Goal: Task Accomplishment & Management: Manage account settings

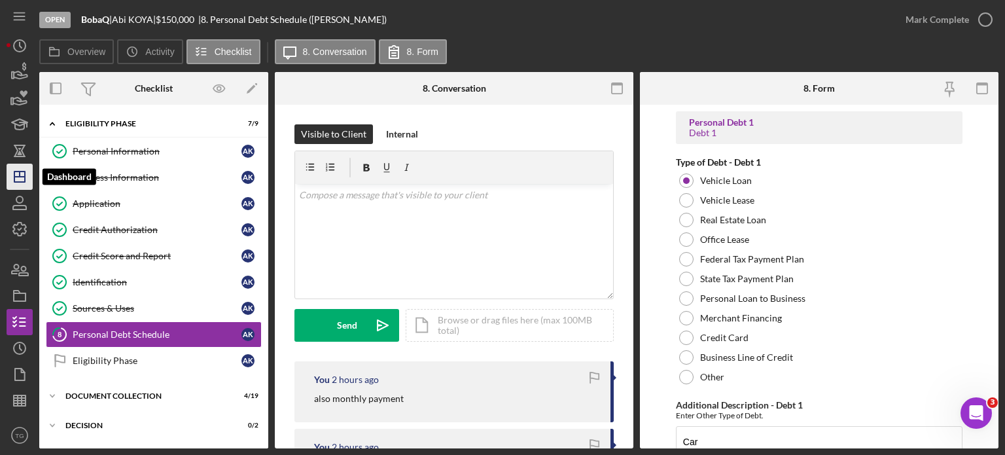
click at [16, 177] on icon "Icon/Dashboard" at bounding box center [19, 176] width 33 height 33
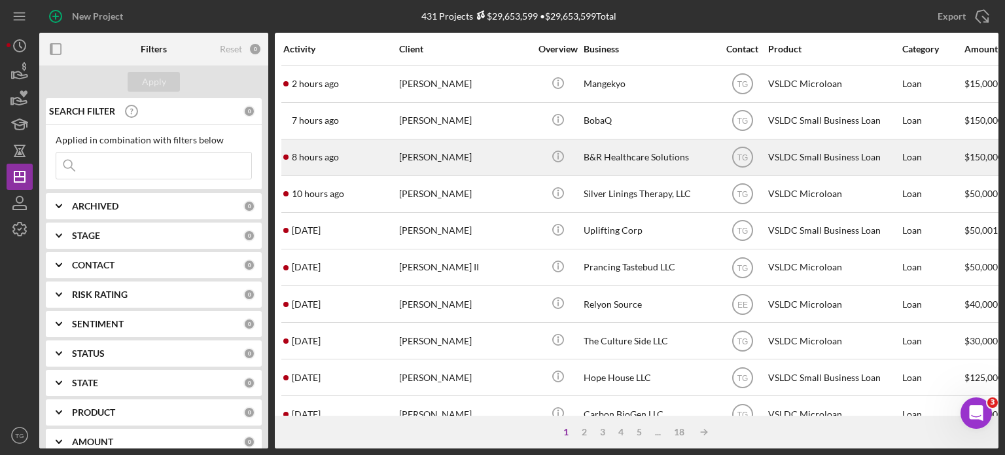
click at [455, 160] on div "[PERSON_NAME]" at bounding box center [464, 157] width 131 height 35
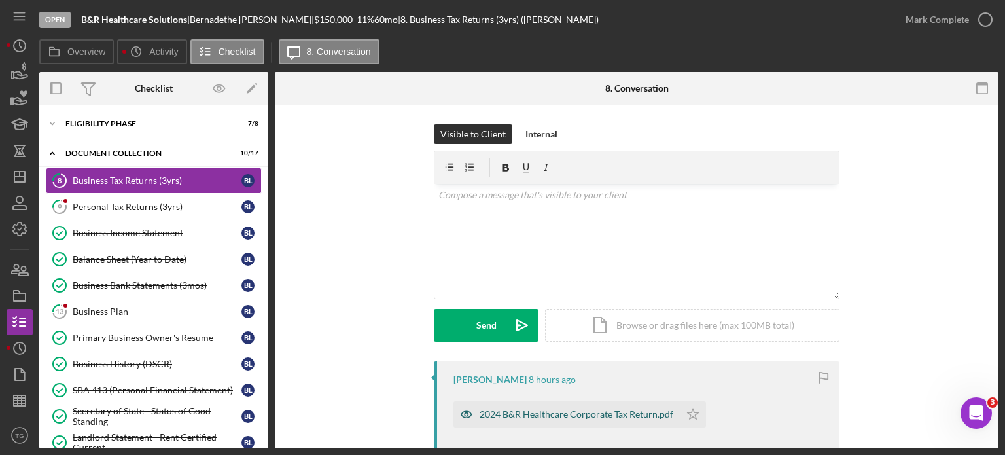
click at [533, 402] on div "2024 B&R Healthcare Corporate Tax Return.pdf" at bounding box center [566, 414] width 226 height 26
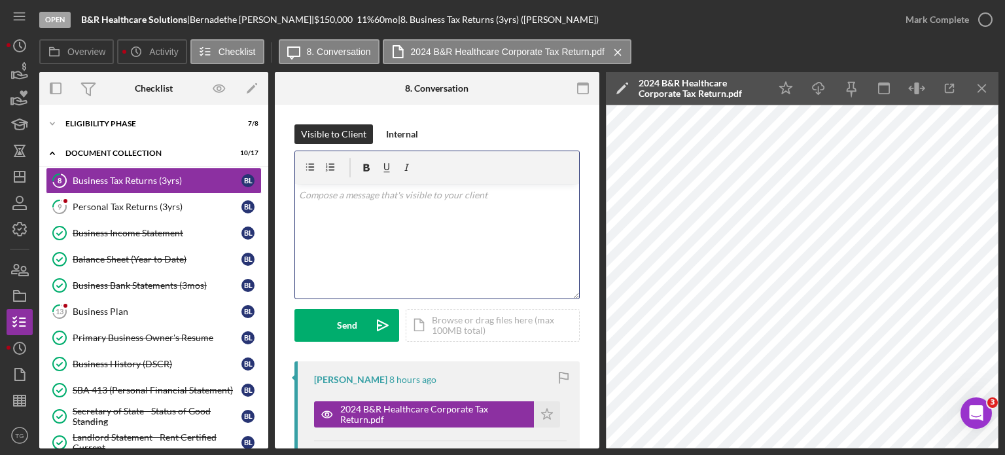
click at [426, 205] on div "v Color teal Color pink Remove color Add row above Add row below Add column bef…" at bounding box center [437, 241] width 284 height 115
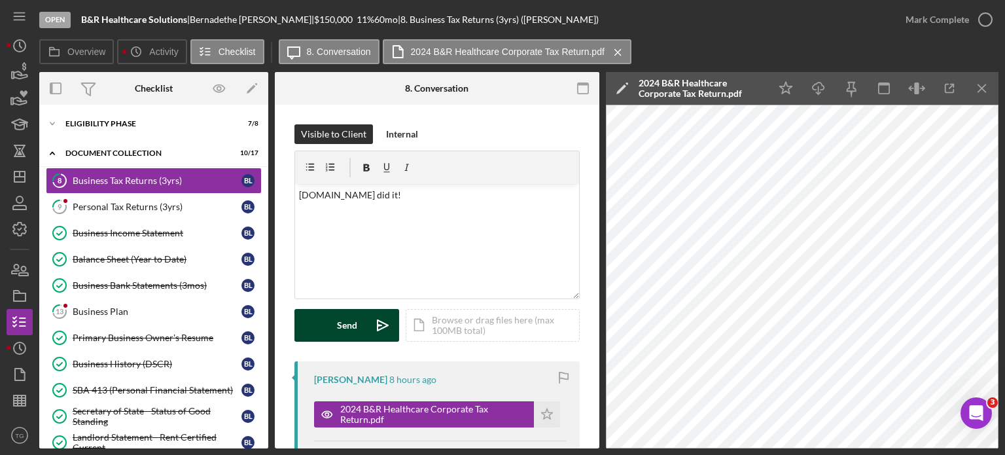
click at [364, 311] on button "Send Icon/icon-invite-send" at bounding box center [346, 325] width 105 height 33
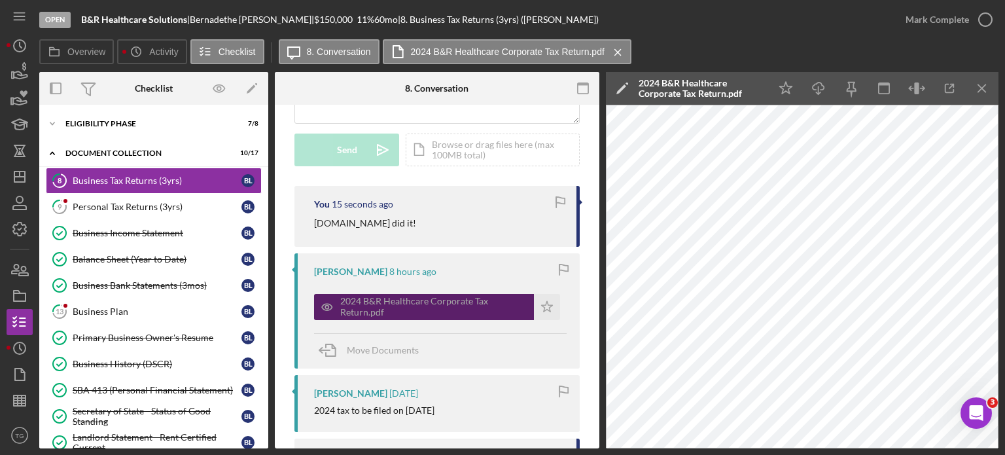
scroll to position [196, 0]
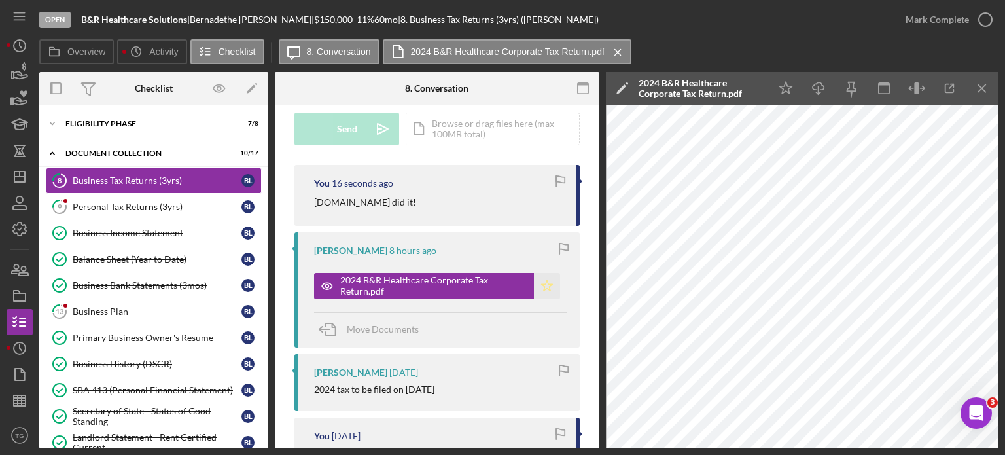
click at [548, 285] on polygon "button" at bounding box center [547, 285] width 11 height 10
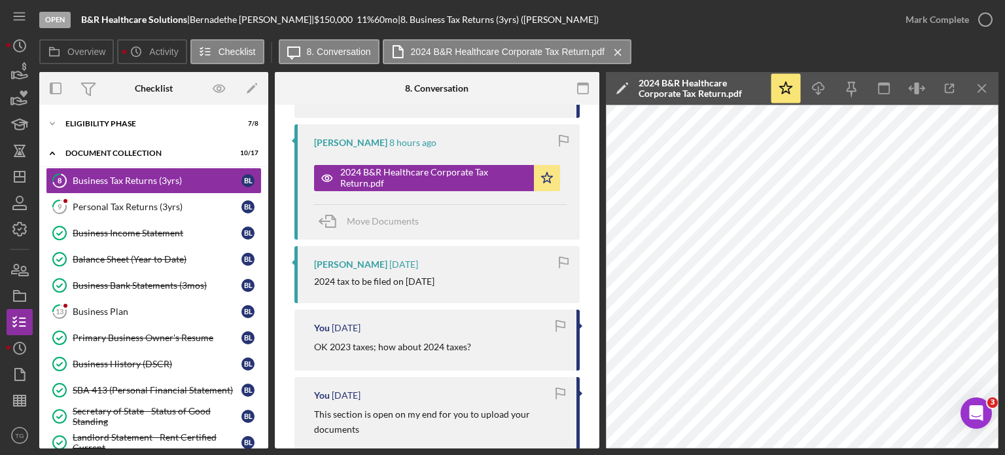
scroll to position [327, 0]
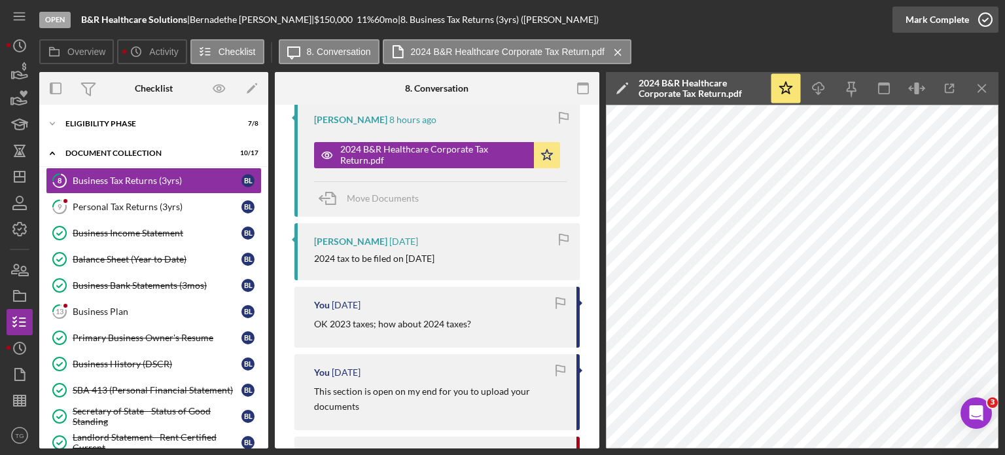
click at [977, 16] on icon "button" at bounding box center [985, 19] width 33 height 33
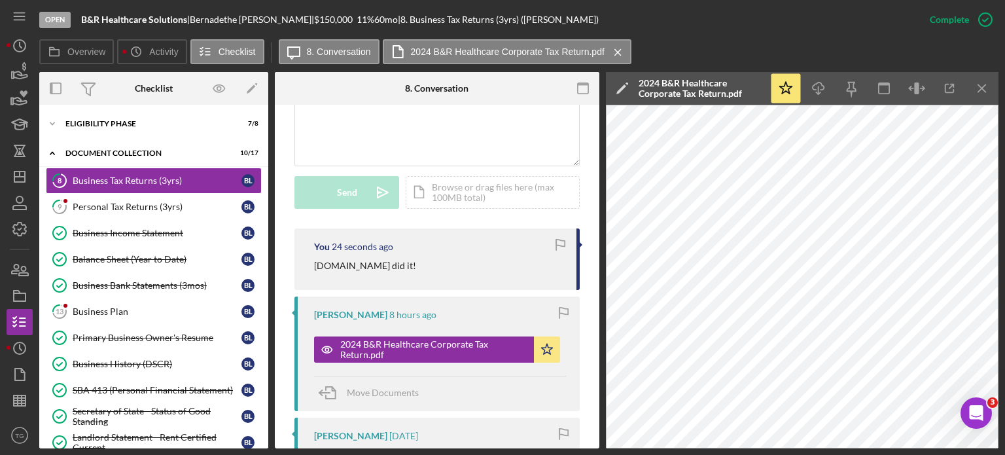
scroll to position [567, 0]
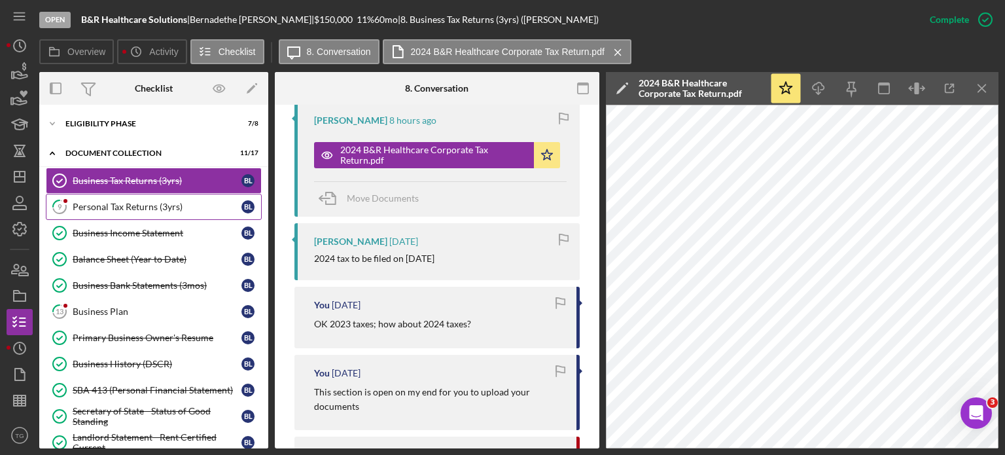
click at [160, 202] on div "Personal Tax Returns (3yrs)" at bounding box center [157, 207] width 169 height 10
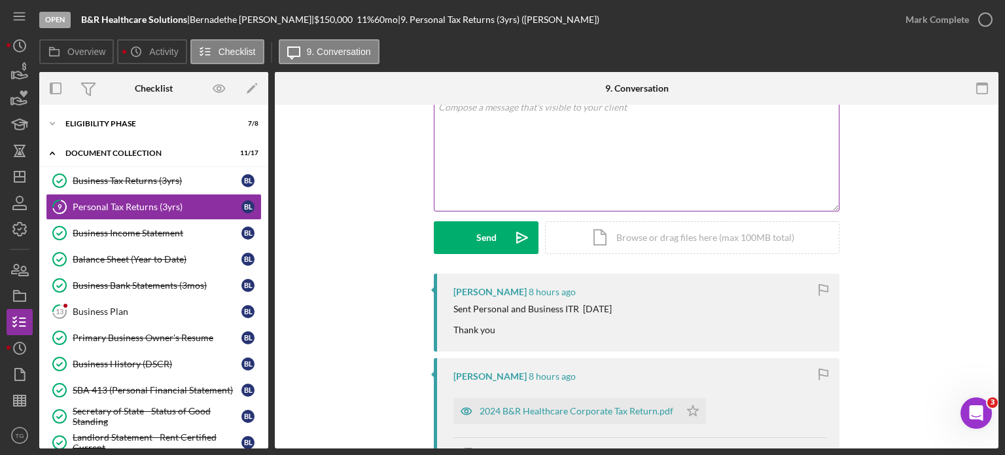
scroll to position [196, 0]
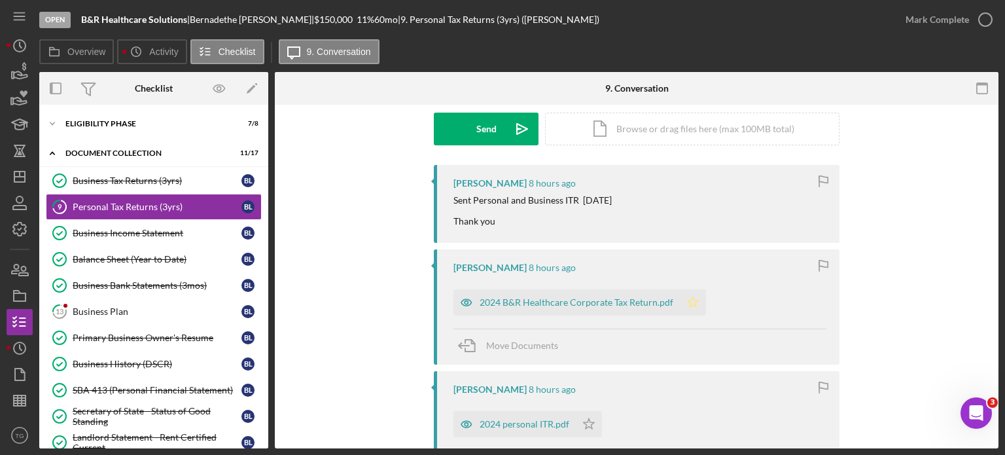
click at [691, 306] on polygon "button" at bounding box center [693, 302] width 11 height 10
click at [581, 423] on icon "Icon/Star" at bounding box center [589, 424] width 26 height 26
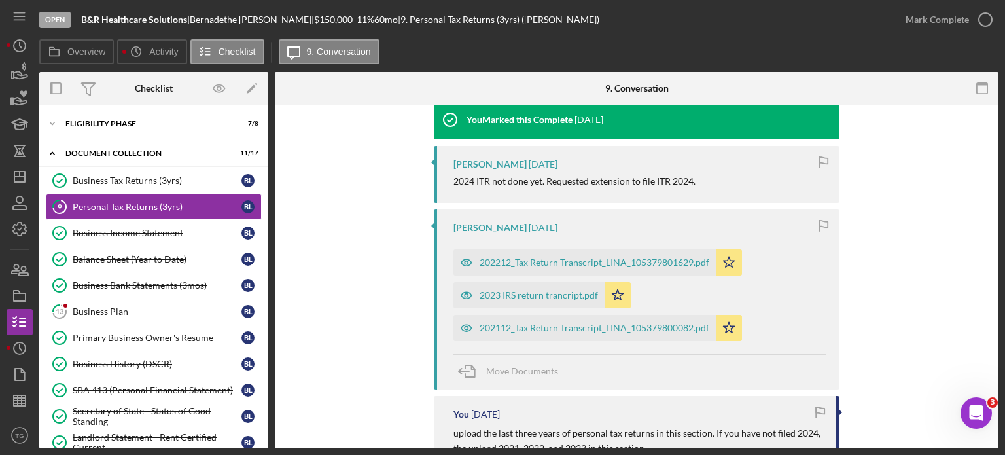
scroll to position [916, 0]
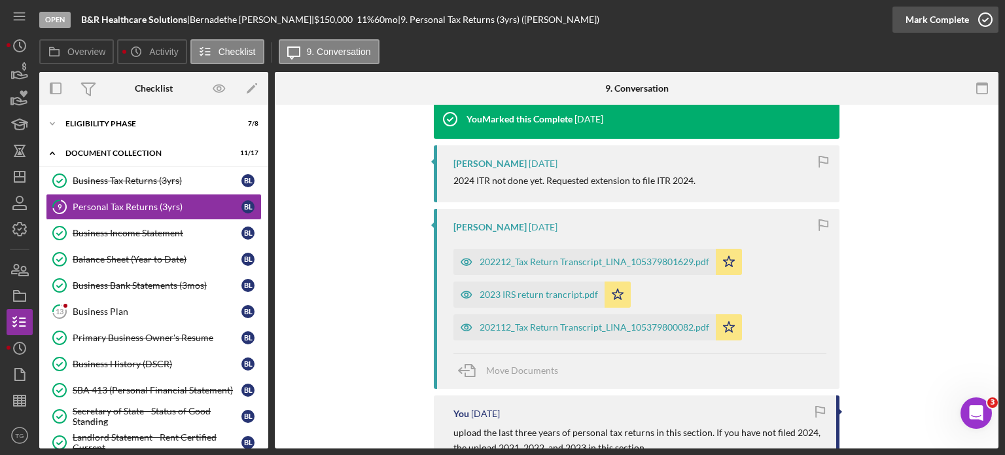
click at [991, 19] on icon "button" at bounding box center [985, 19] width 33 height 33
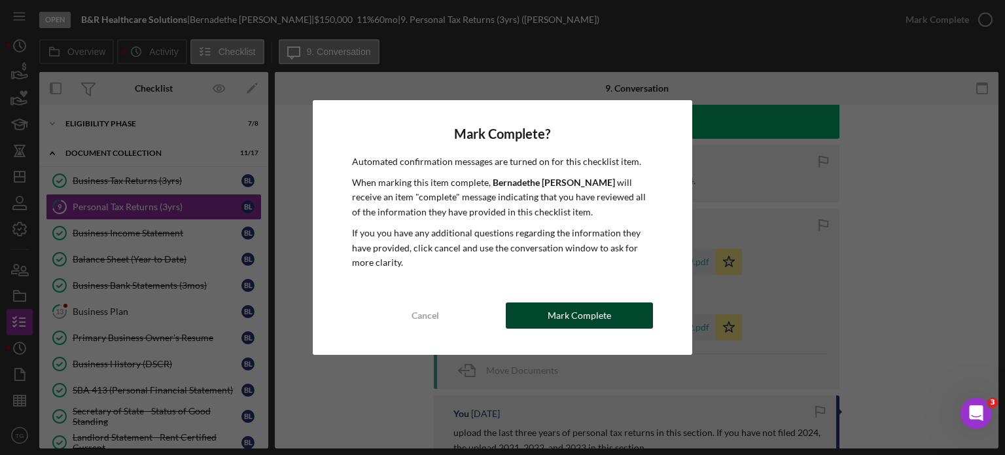
click at [590, 321] on div "Mark Complete" at bounding box center [579, 315] width 63 height 26
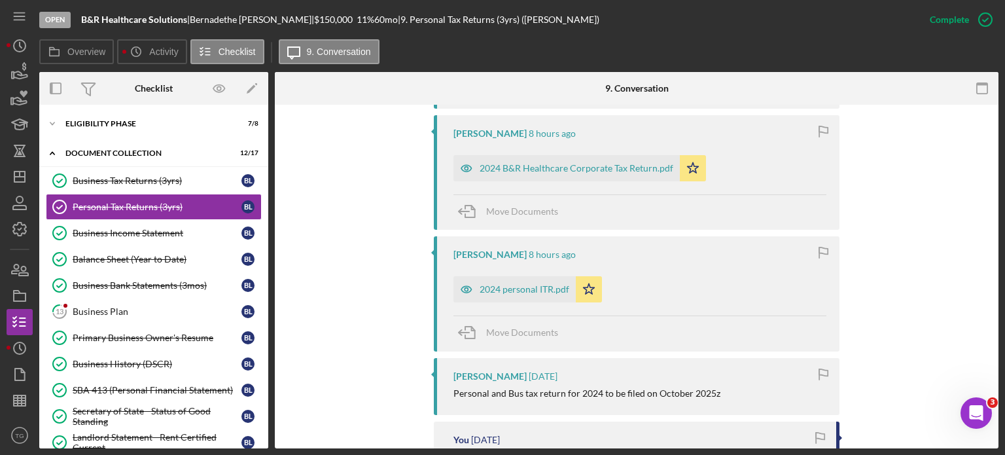
scroll to position [487, 0]
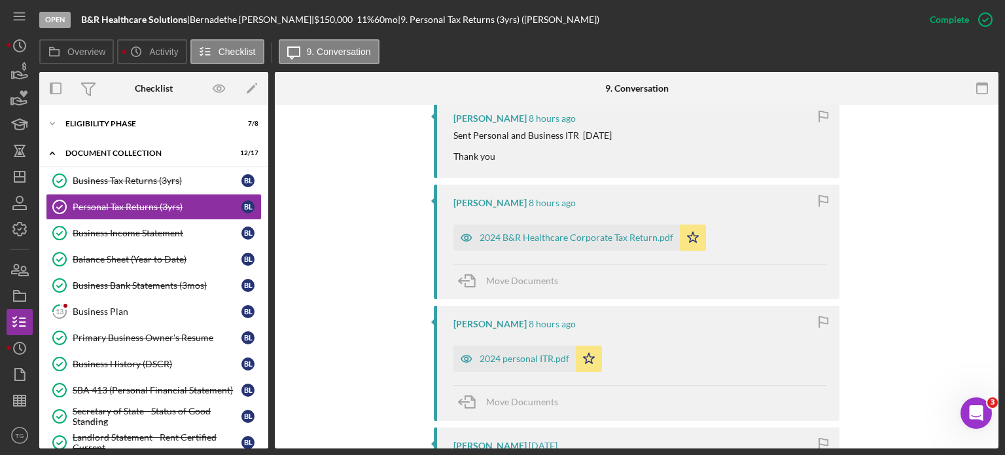
click at [438, 140] on div "[PERSON_NAME] [PERSON_NAME] 8 hours ago Sent Personal and Business ITR [DATE] T…" at bounding box center [637, 139] width 406 height 78
click at [122, 311] on div "Business Plan" at bounding box center [157, 311] width 169 height 10
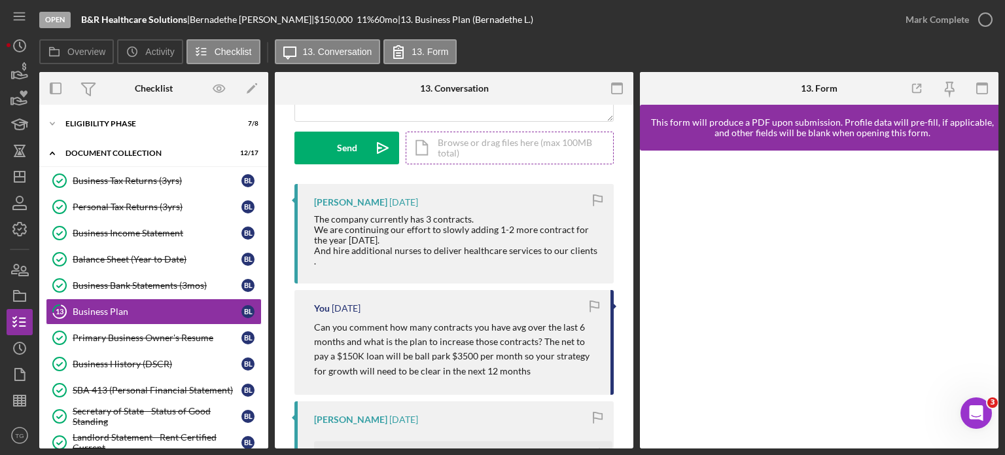
scroll to position [262, 0]
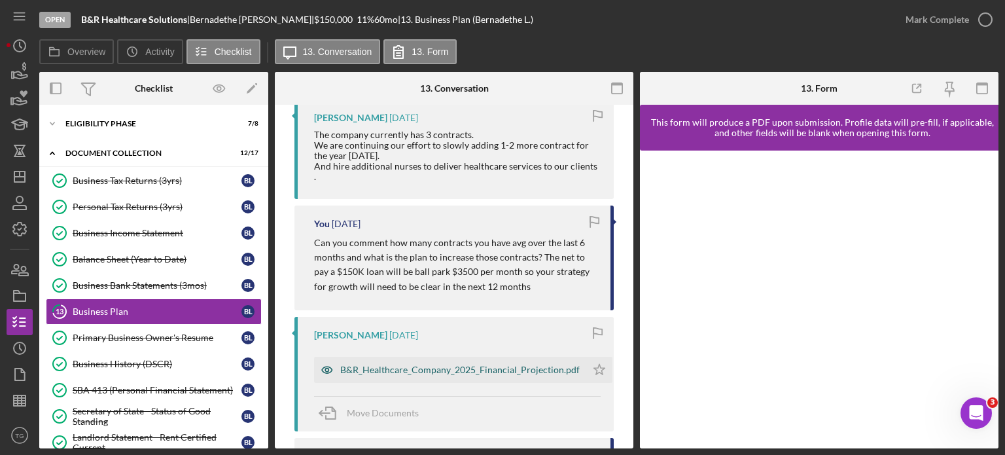
click at [503, 364] on div "B&R_Healthcare_Company_2025_Financial_Projection.pdf" at bounding box center [459, 369] width 239 height 10
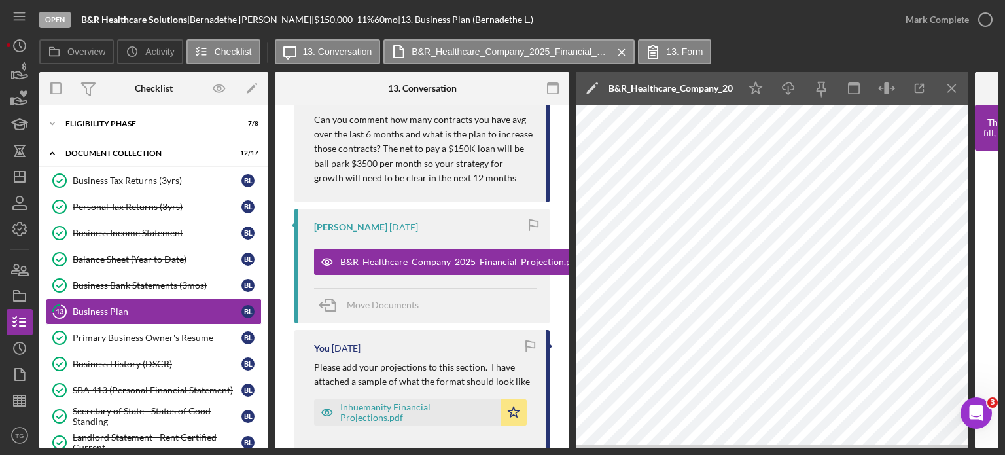
scroll to position [458, 0]
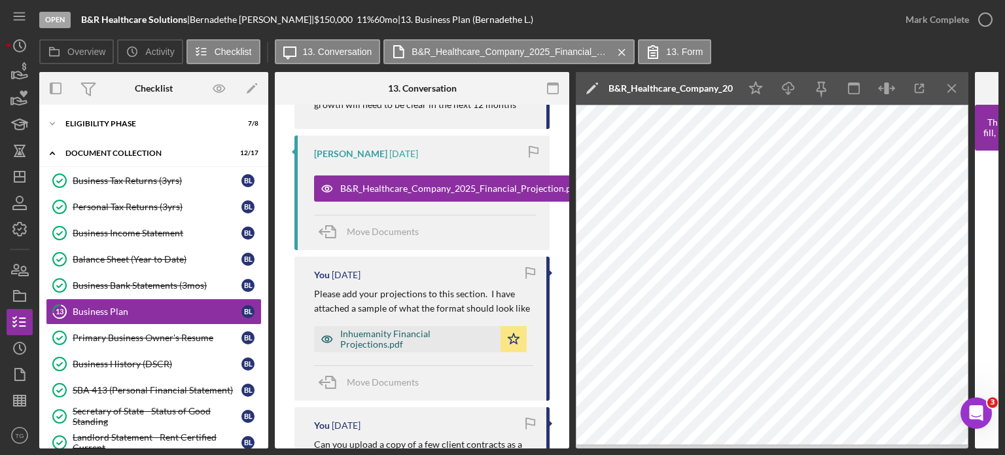
click at [387, 340] on div "Inhuemanity Financial Projections.pdf" at bounding box center [417, 338] width 154 height 21
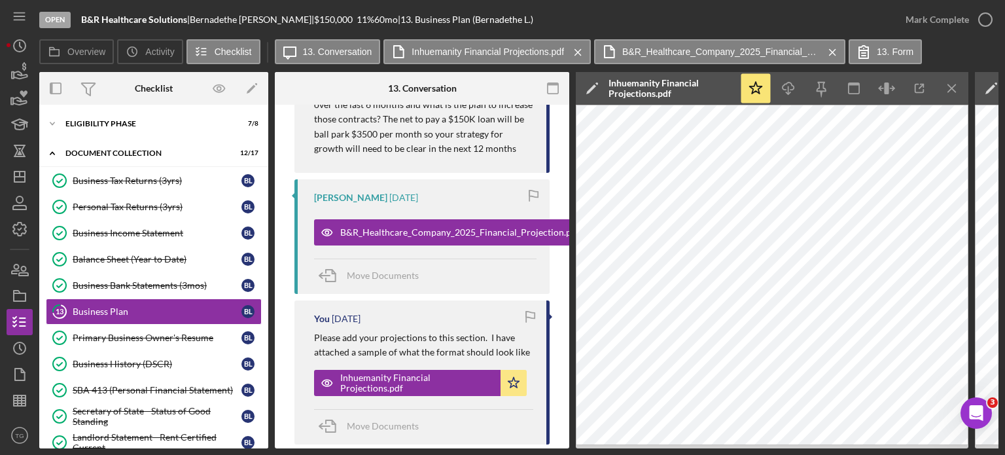
scroll to position [393, 0]
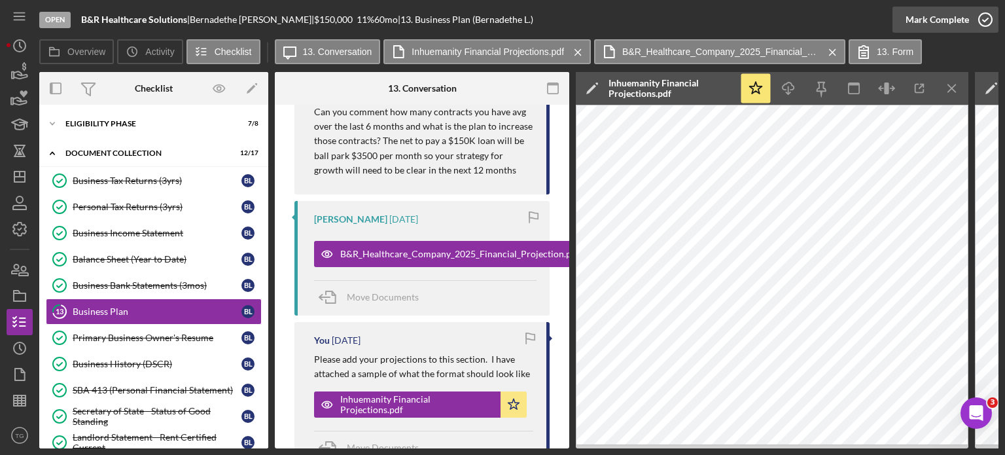
click at [981, 16] on icon "button" at bounding box center [985, 19] width 33 height 33
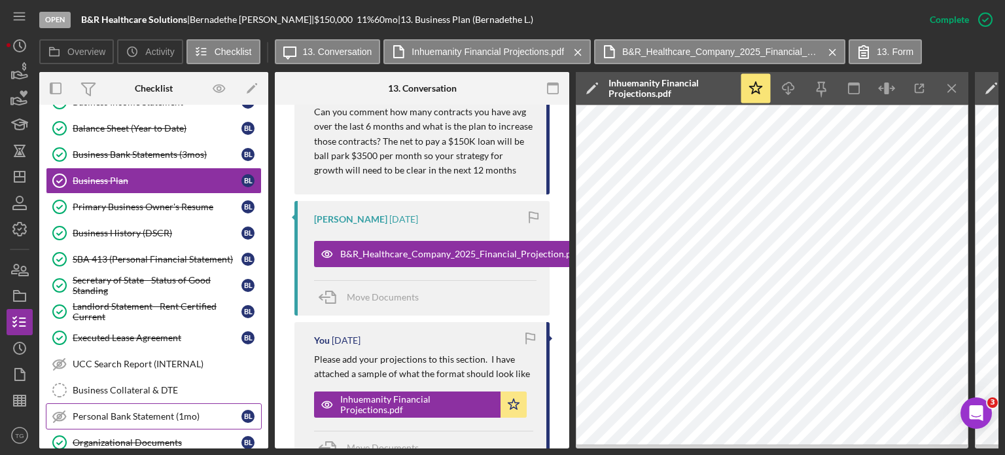
scroll to position [196, 0]
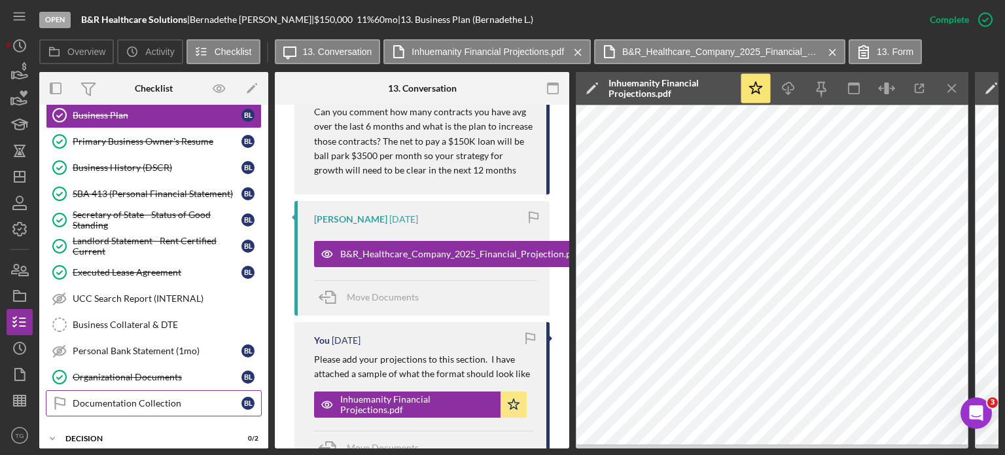
click at [118, 400] on div "Documentation Collection" at bounding box center [157, 403] width 169 height 10
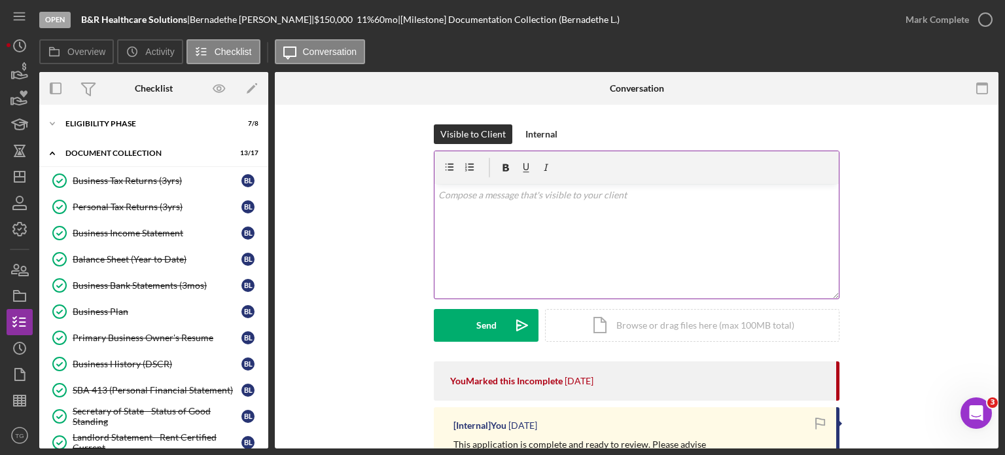
click at [489, 196] on p at bounding box center [636, 195] width 397 height 14
click at [123, 124] on div "Eligibility Phase" at bounding box center [158, 124] width 186 height 8
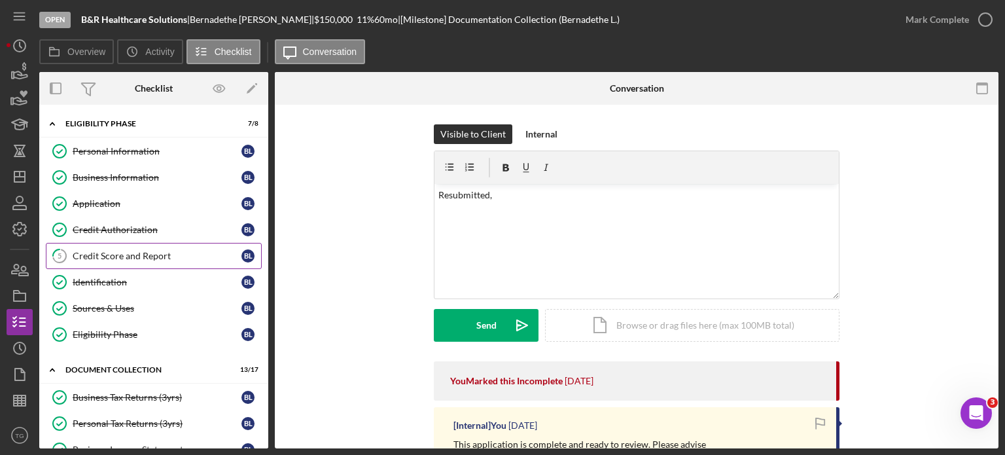
click at [162, 257] on div "Credit Score and Report" at bounding box center [157, 256] width 169 height 10
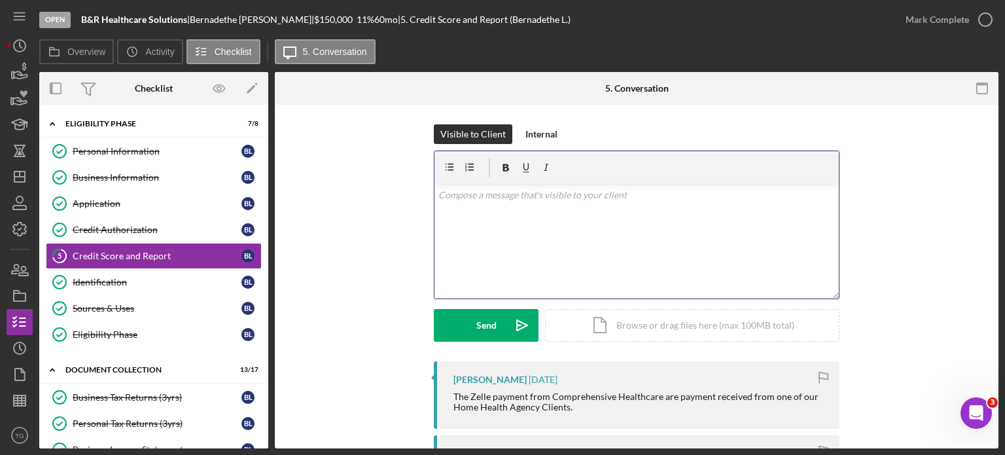
click at [471, 197] on p at bounding box center [636, 195] width 397 height 14
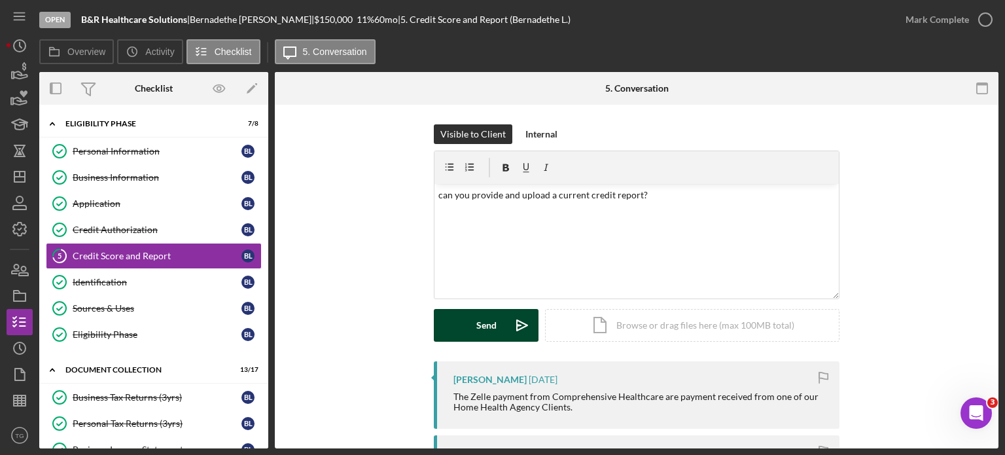
click at [474, 324] on button "Send Icon/icon-invite-send" at bounding box center [486, 325] width 105 height 33
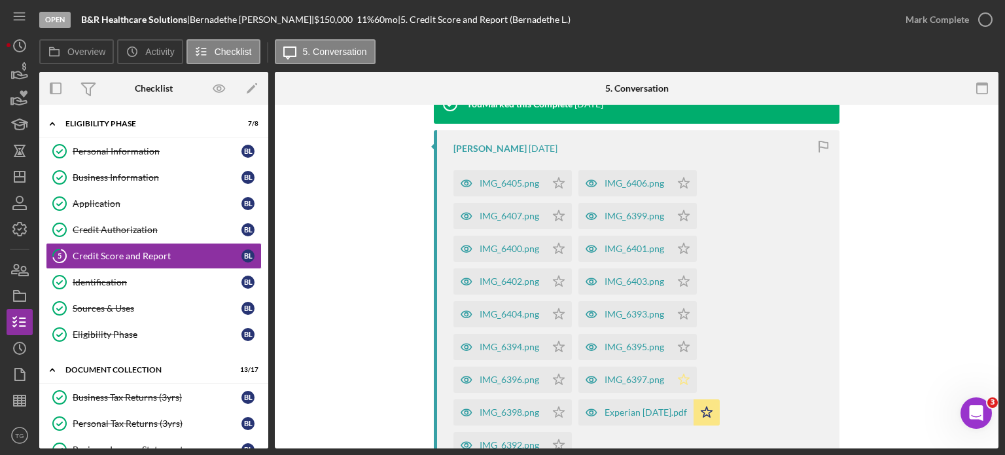
scroll to position [982, 0]
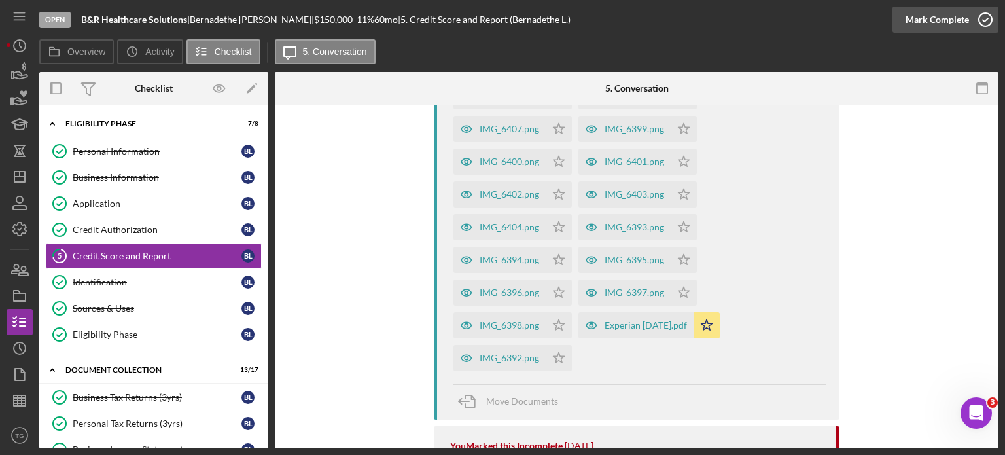
click at [989, 19] on icon "button" at bounding box center [985, 19] width 33 height 33
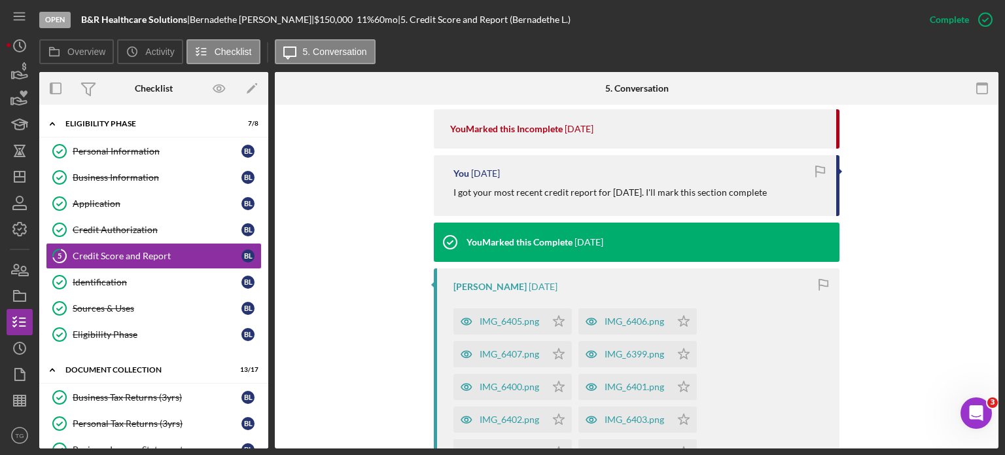
scroll to position [1207, 0]
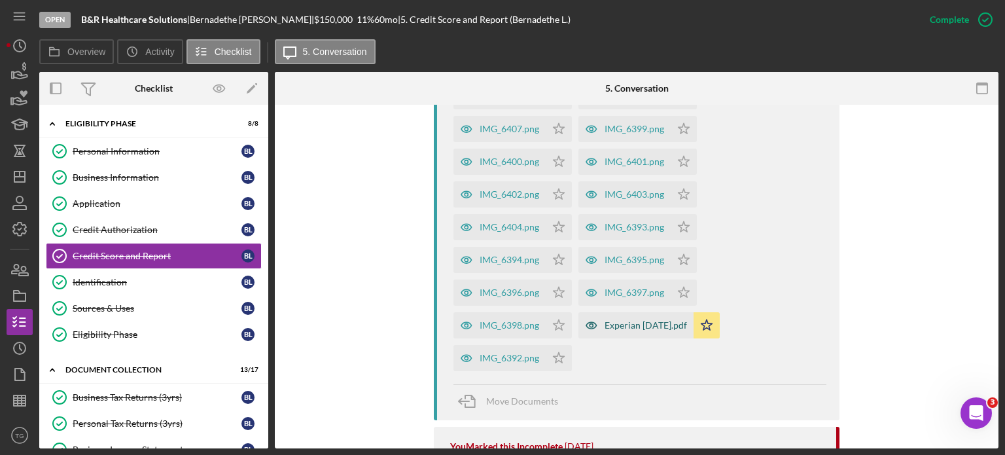
click at [645, 320] on div "Experian [DATE].pdf" at bounding box center [646, 325] width 82 height 10
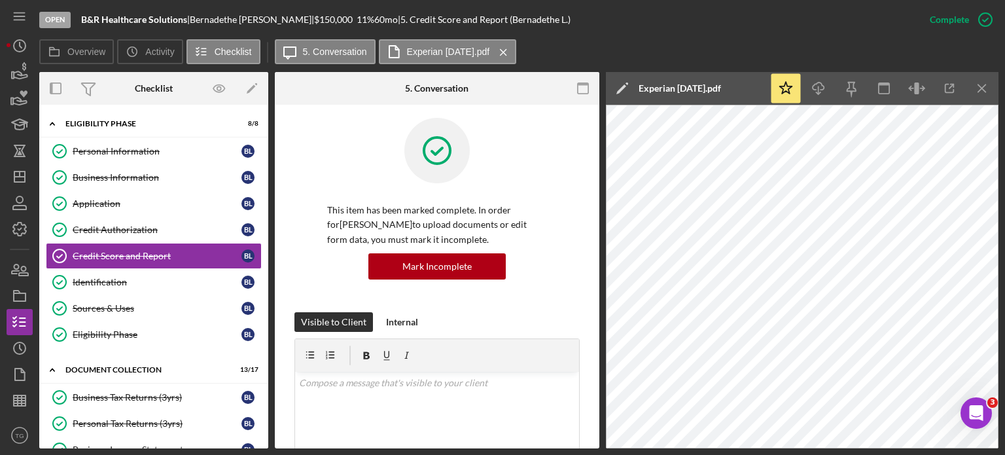
scroll to position [0, 0]
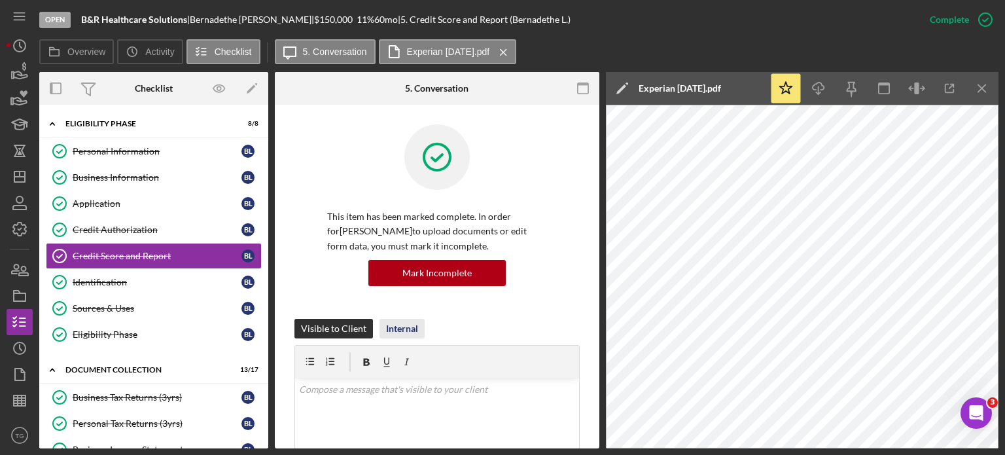
click at [403, 329] on div "Internal" at bounding box center [402, 329] width 32 height 20
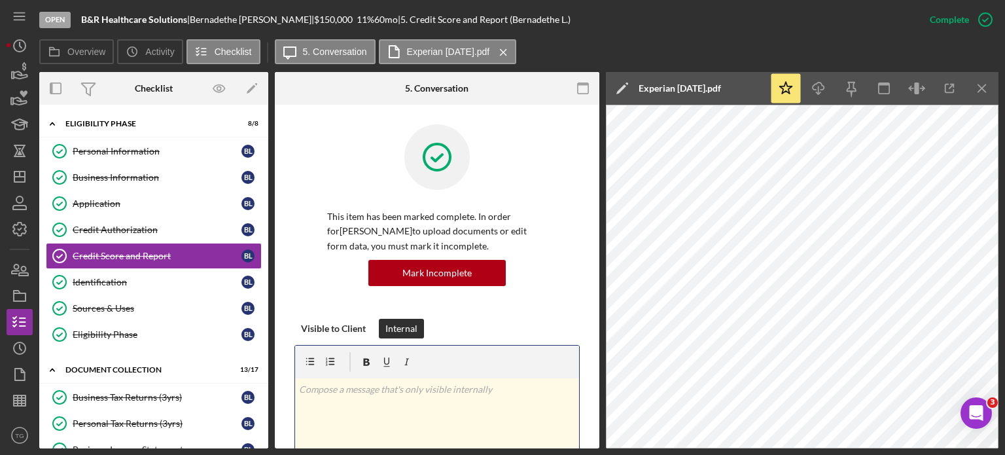
click at [377, 395] on p at bounding box center [437, 389] width 277 height 14
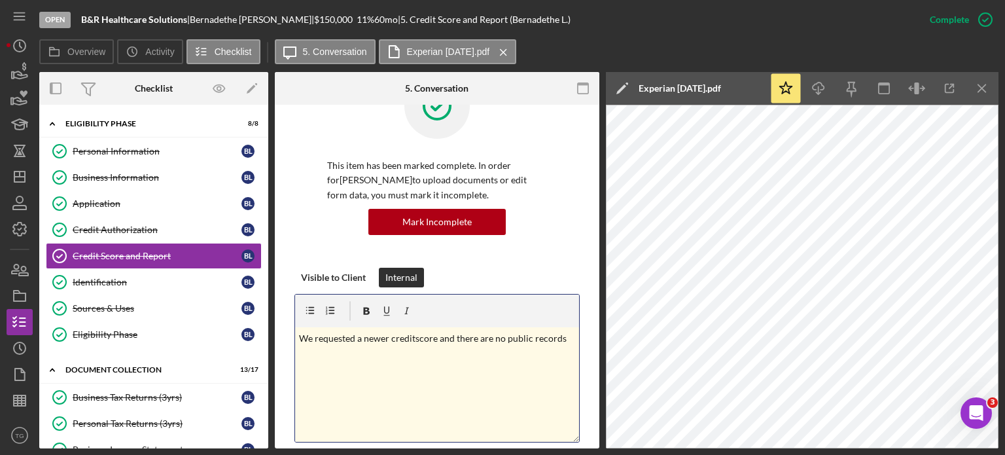
scroll to position [131, 0]
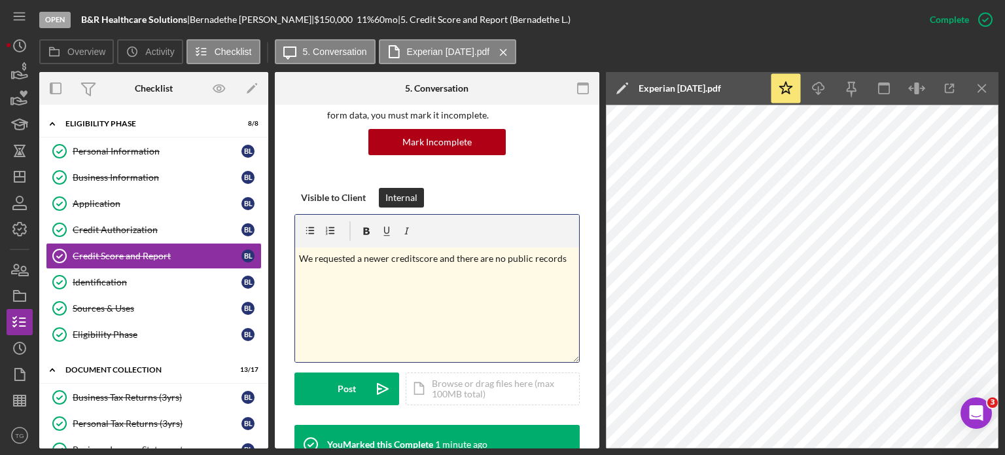
click at [566, 252] on p "We requested a newer creditscore and there are no public records" at bounding box center [437, 258] width 277 height 14
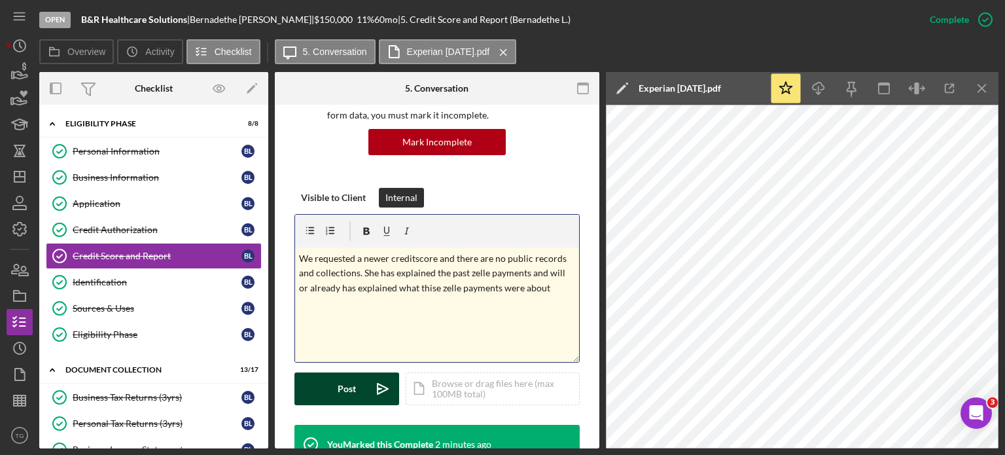
click at [346, 390] on div "Post" at bounding box center [347, 388] width 18 height 33
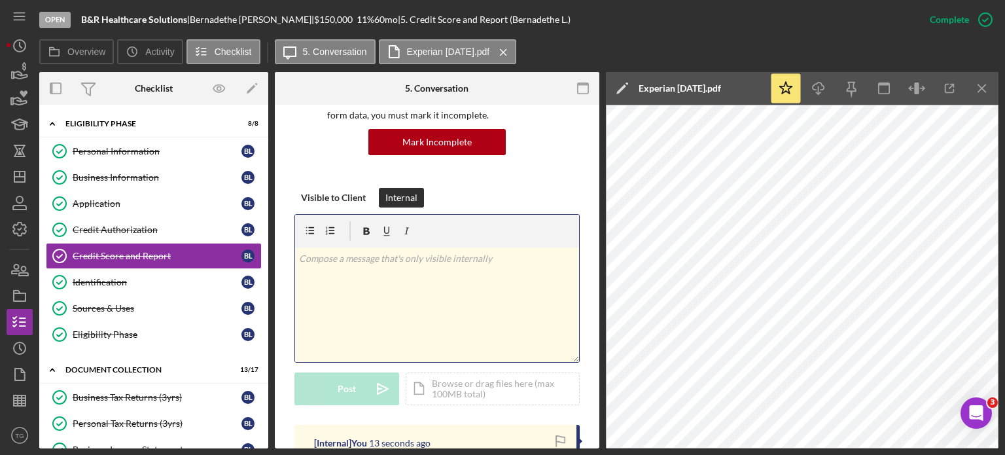
click at [377, 263] on p at bounding box center [437, 258] width 277 height 14
